Goal: Information Seeking & Learning: Learn about a topic

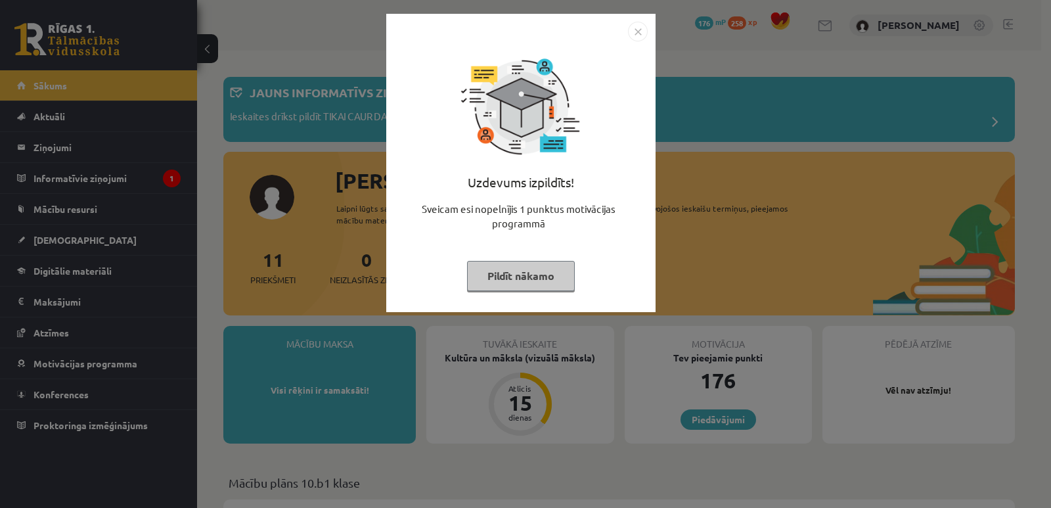
click at [636, 35] on img "Close" at bounding box center [638, 32] width 20 height 20
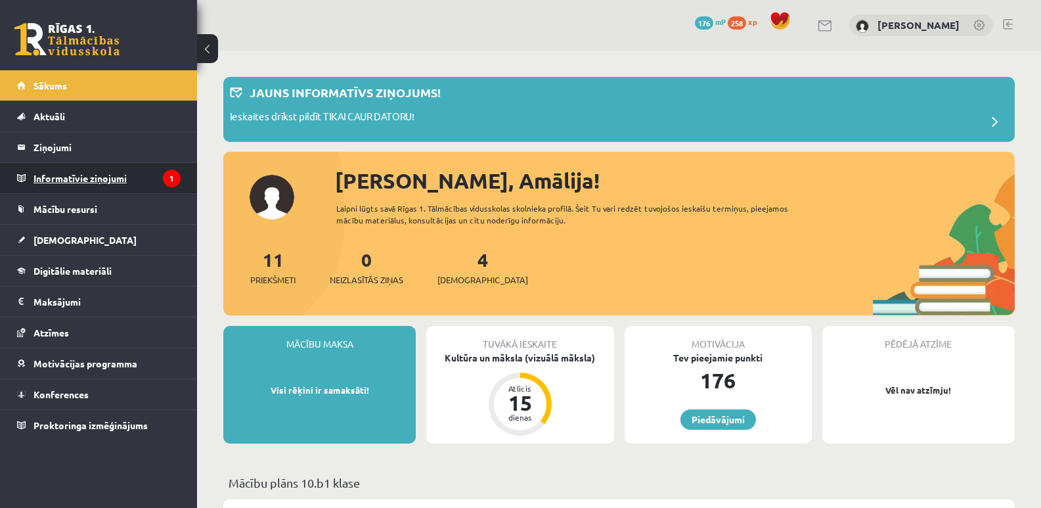
click at [100, 173] on legend "Informatīvie ziņojumi 1" at bounding box center [107, 178] width 147 height 30
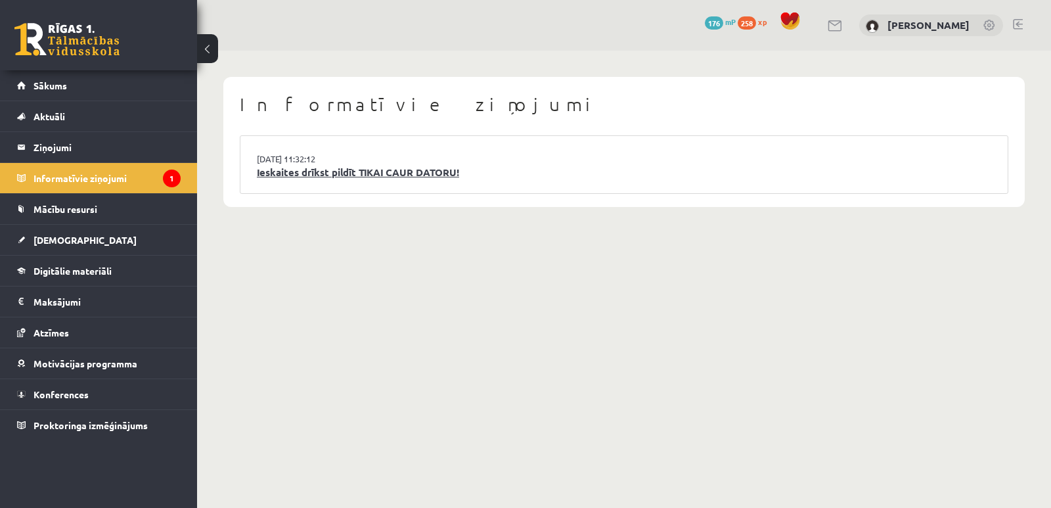
click at [338, 167] on link "Ieskaites drīkst pildīt TIKAI CAUR DATORU!" at bounding box center [624, 172] width 734 height 15
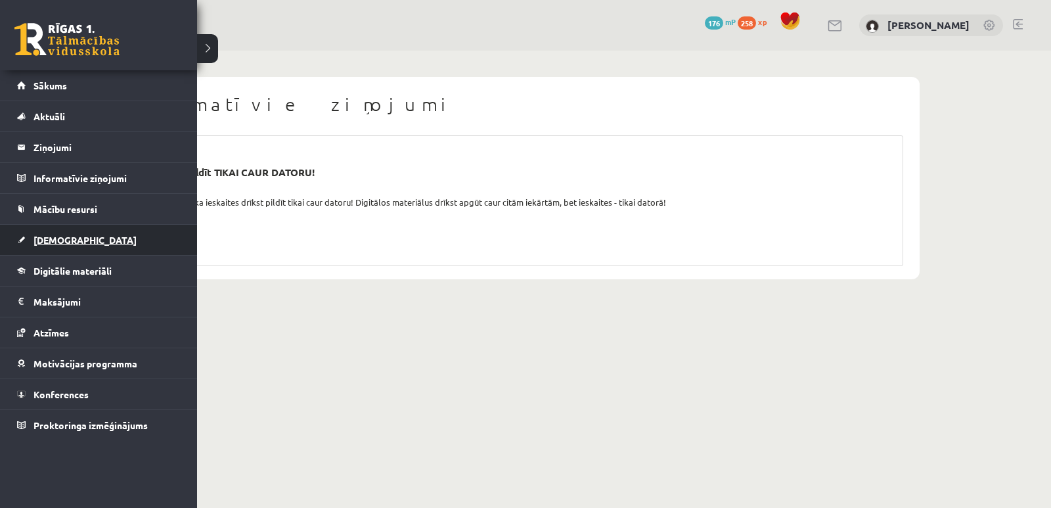
click at [58, 236] on span "[DEMOGRAPHIC_DATA]" at bounding box center [85, 240] width 103 height 12
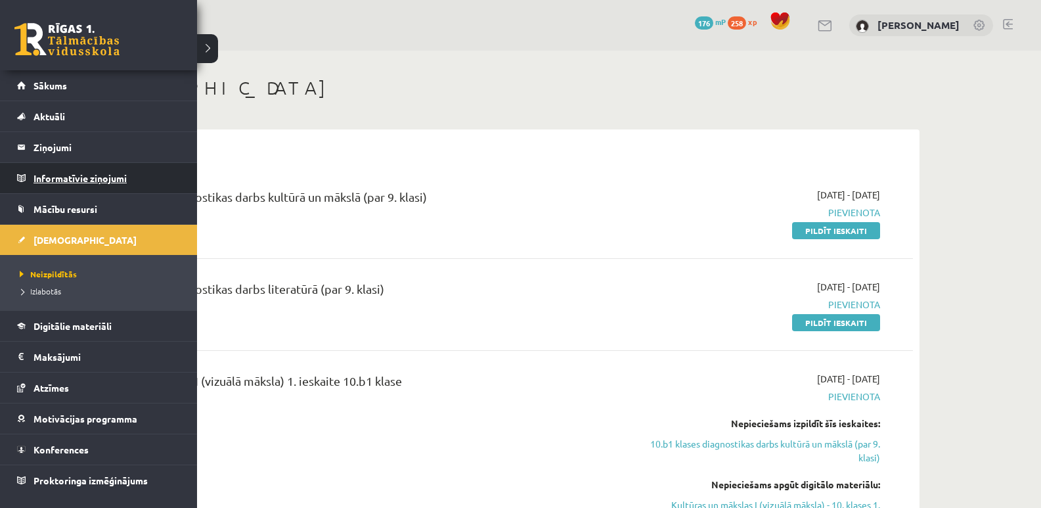
click at [53, 184] on legend "Informatīvie ziņojumi 0" at bounding box center [107, 178] width 147 height 30
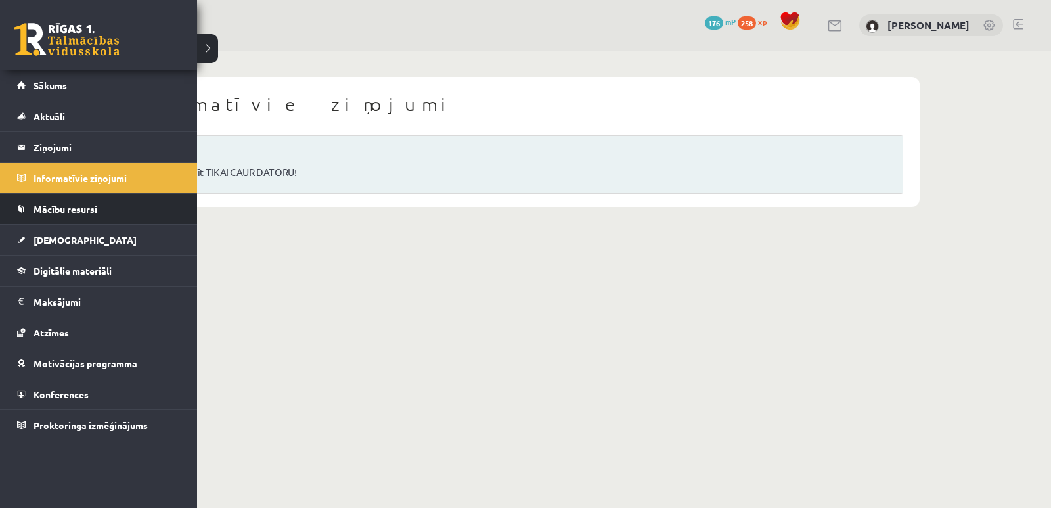
click at [31, 206] on link "Mācību resursi" at bounding box center [99, 209] width 164 height 30
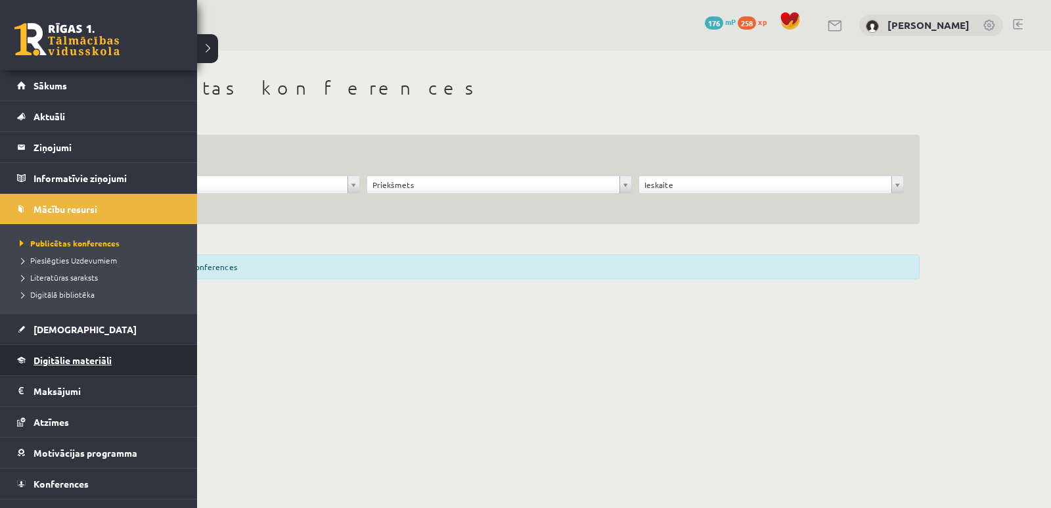
click at [62, 363] on span "Digitālie materiāli" at bounding box center [73, 360] width 78 height 12
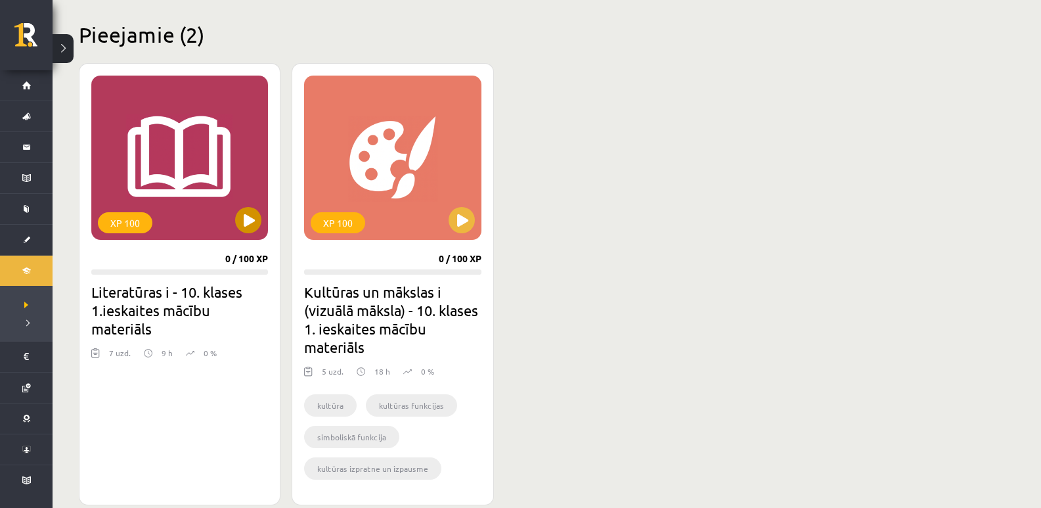
scroll to position [263, 0]
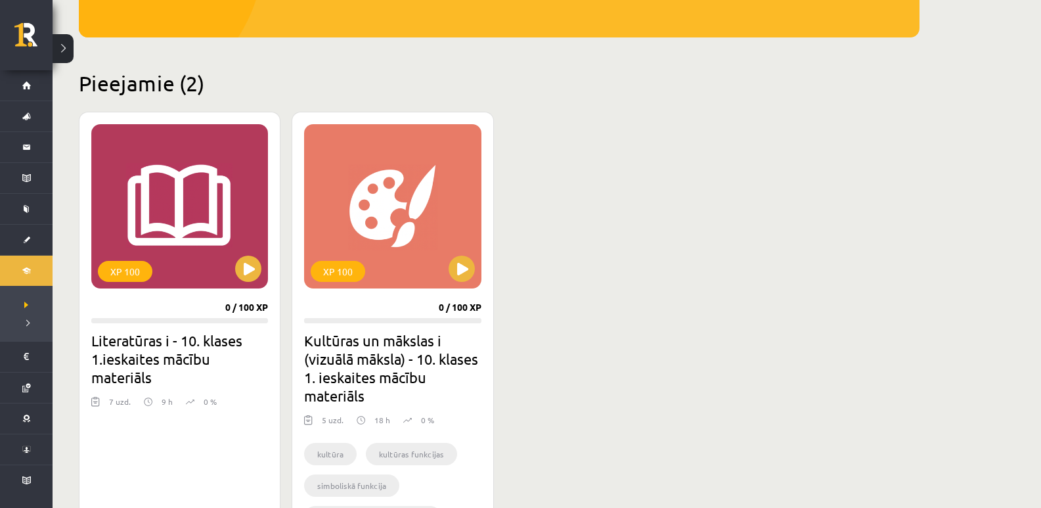
click at [67, 50] on button at bounding box center [63, 48] width 21 height 29
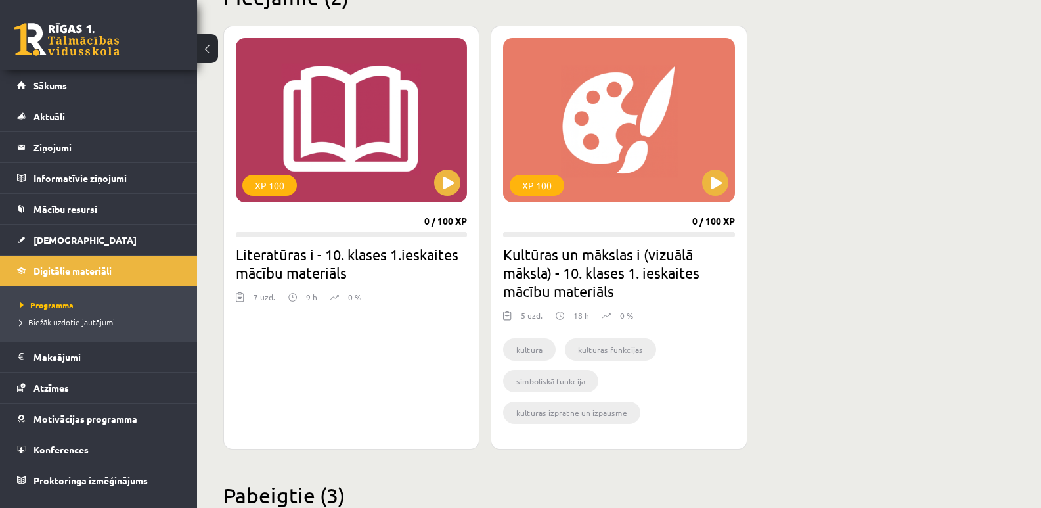
scroll to position [328, 0]
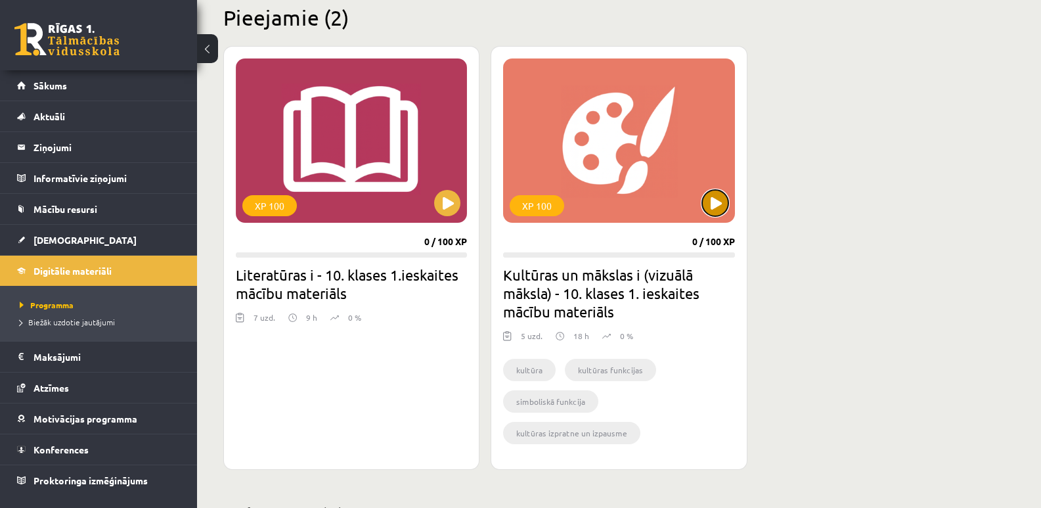
click at [723, 204] on button at bounding box center [715, 203] width 26 height 26
